Goal: Transaction & Acquisition: Book appointment/travel/reservation

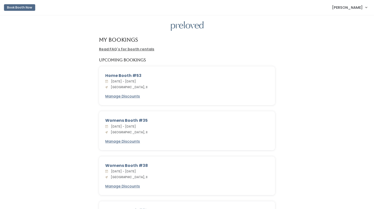
click at [17, 8] on button "Book Booth Now" at bounding box center [19, 7] width 31 height 7
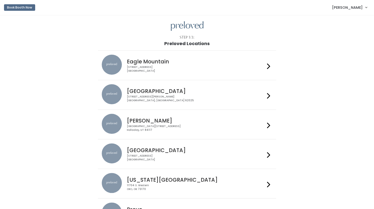
click at [147, 97] on div "1500 Troy Road, Unit A‑B Edwardsville, IL 62025" at bounding box center [196, 98] width 138 height 7
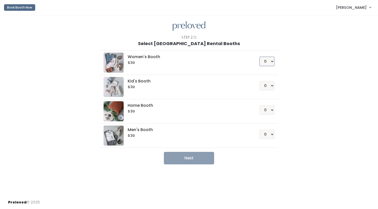
click at [271, 61] on select "0 1 2 3 4" at bounding box center [266, 62] width 15 height 10
select select "1"
click at [259, 57] on select "0 1 2 3 4" at bounding box center [266, 62] width 15 height 10
click at [184, 158] on button "Next" at bounding box center [189, 158] width 50 height 13
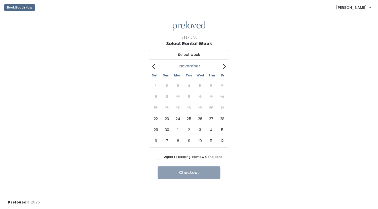
click at [224, 64] on icon at bounding box center [224, 67] width 6 height 6
click at [224, 65] on icon at bounding box center [224, 67] width 6 height 6
click at [19, 6] on button "Book Booth Now" at bounding box center [19, 7] width 31 height 7
